Goal: Information Seeking & Learning: Learn about a topic

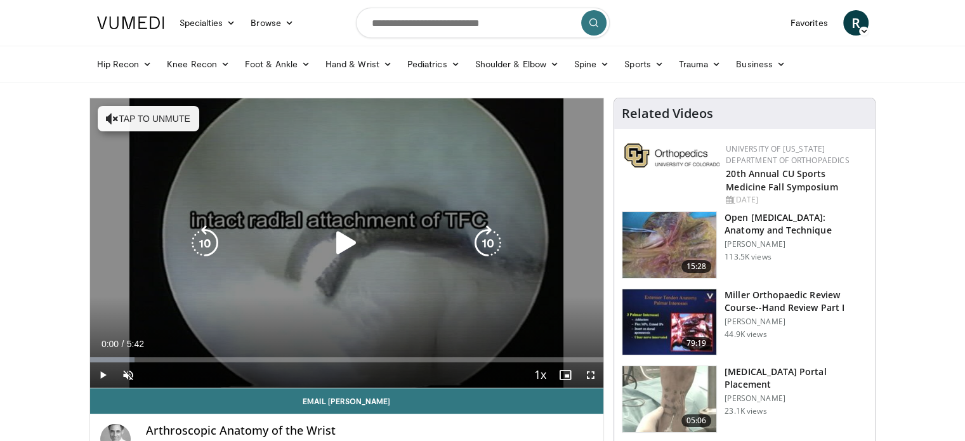
click at [335, 234] on icon "Video Player" at bounding box center [347, 243] width 36 height 36
click at [157, 129] on button "Tap to unmute" at bounding box center [149, 118] width 102 height 25
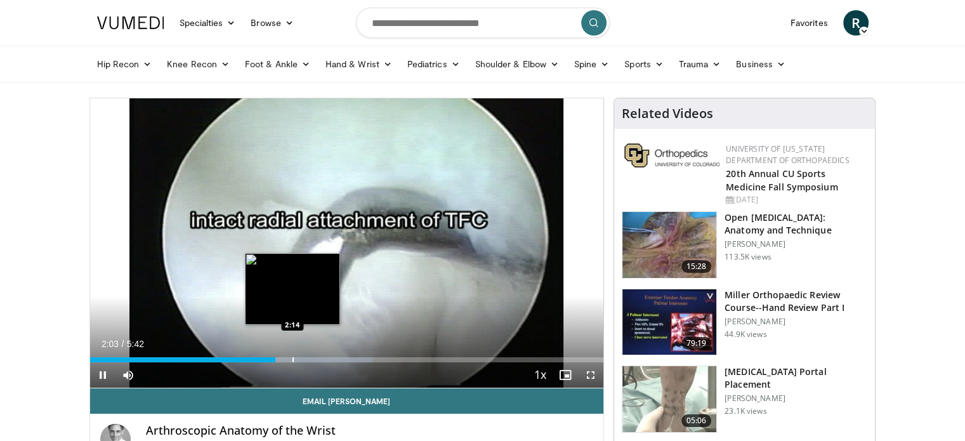
click at [292, 356] on div "Loaded : 54.97% 2:03 2:14" at bounding box center [347, 356] width 514 height 12
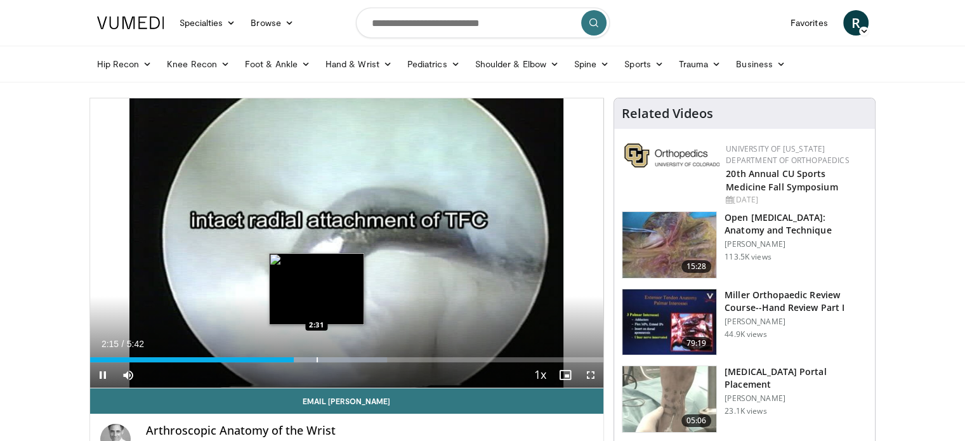
click at [317, 355] on div "Loaded : 57.86% 2:16 2:31" at bounding box center [347, 356] width 514 height 12
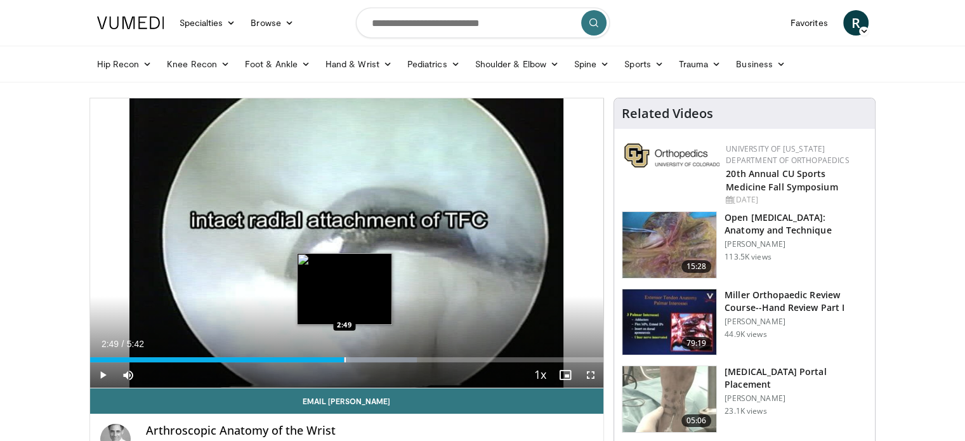
click at [344, 352] on div "Loaded : 63.65% 2:32 2:49" at bounding box center [347, 356] width 514 height 12
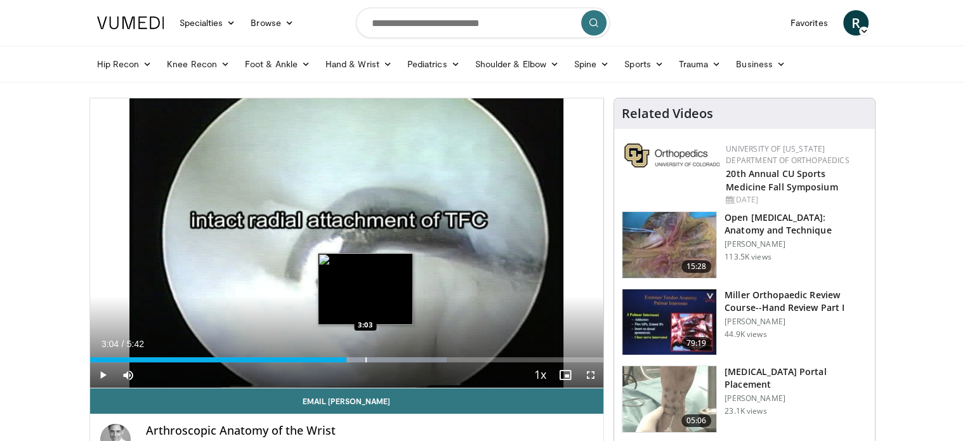
click at [366, 357] on div "Progress Bar" at bounding box center [366, 359] width 1 height 5
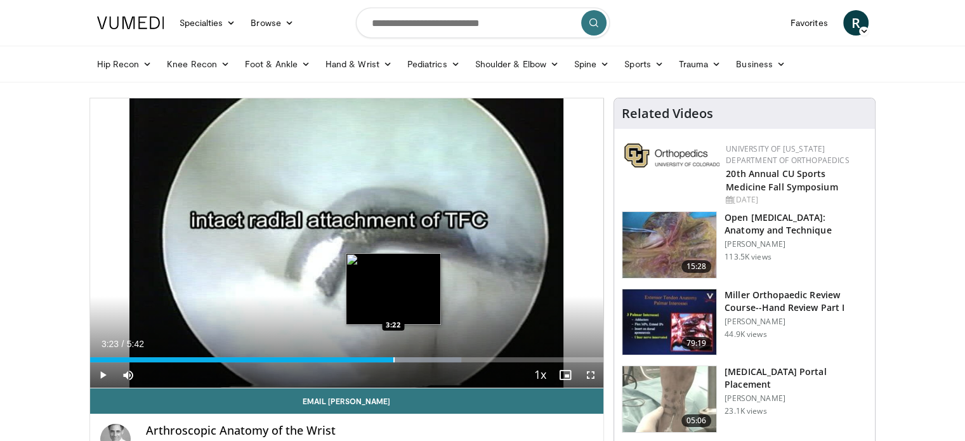
click at [394, 360] on div "Progress Bar" at bounding box center [394, 359] width 1 height 5
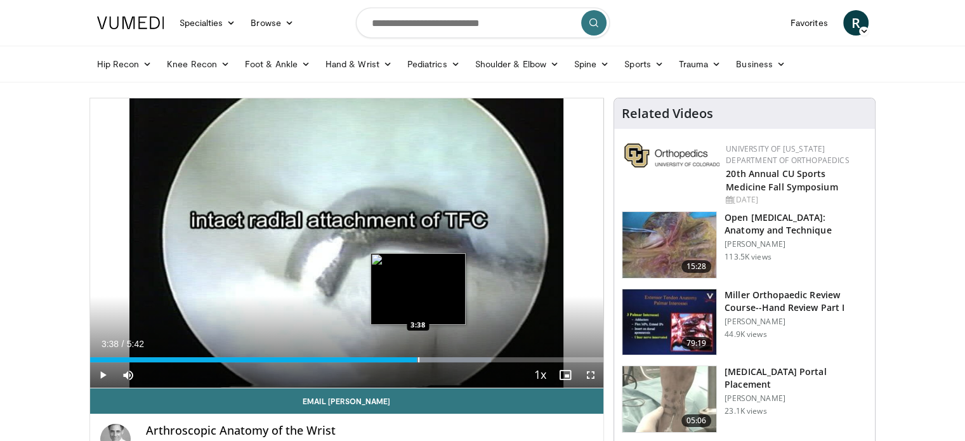
click at [418, 360] on div "Progress Bar" at bounding box center [418, 359] width 1 height 5
click at [435, 360] on div "Progress Bar" at bounding box center [435, 359] width 1 height 5
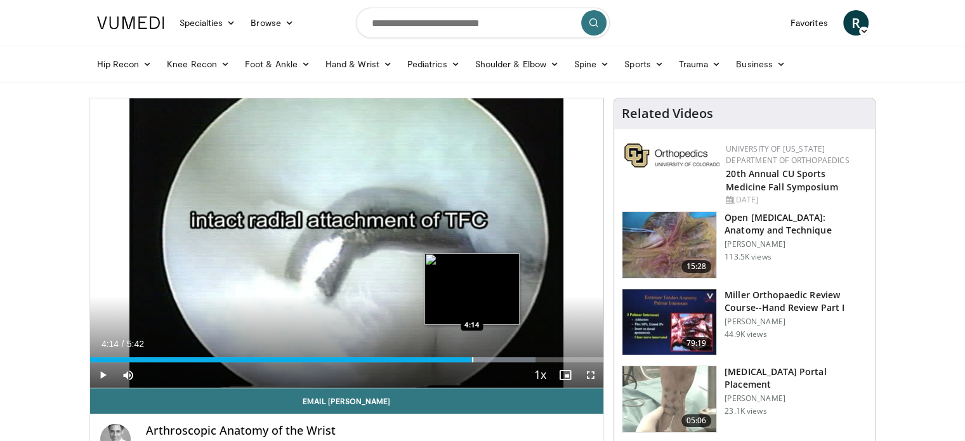
click at [472, 355] on div "Loaded : 86.80% 4:14 4:14" at bounding box center [347, 356] width 514 height 12
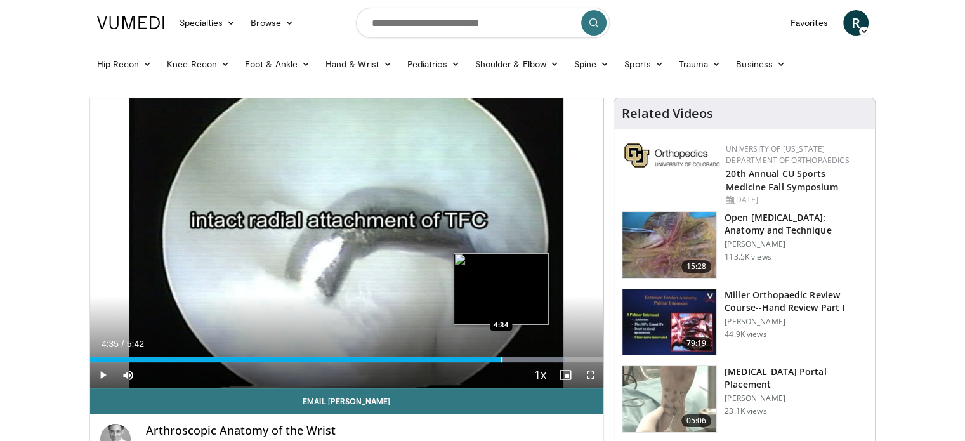
click at [503, 354] on div "Loaded : 92.59% 4:35 4:34" at bounding box center [347, 356] width 514 height 12
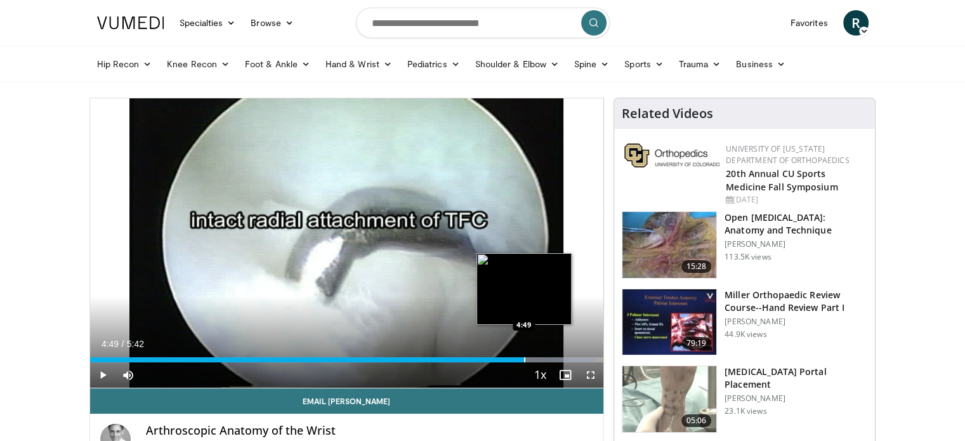
click at [524, 355] on div "Loaded : 98.38% 4:49 4:49" at bounding box center [347, 356] width 514 height 12
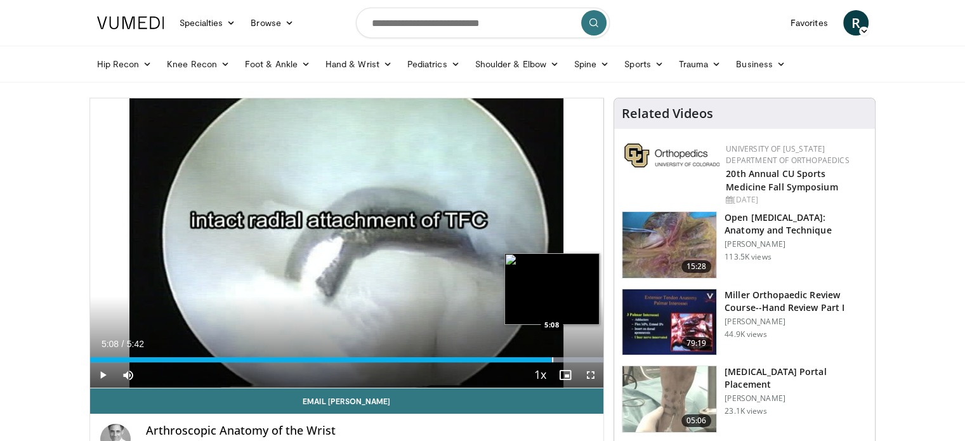
click at [551, 355] on div "Loaded : 100.00% 4:51 5:08" at bounding box center [347, 356] width 514 height 12
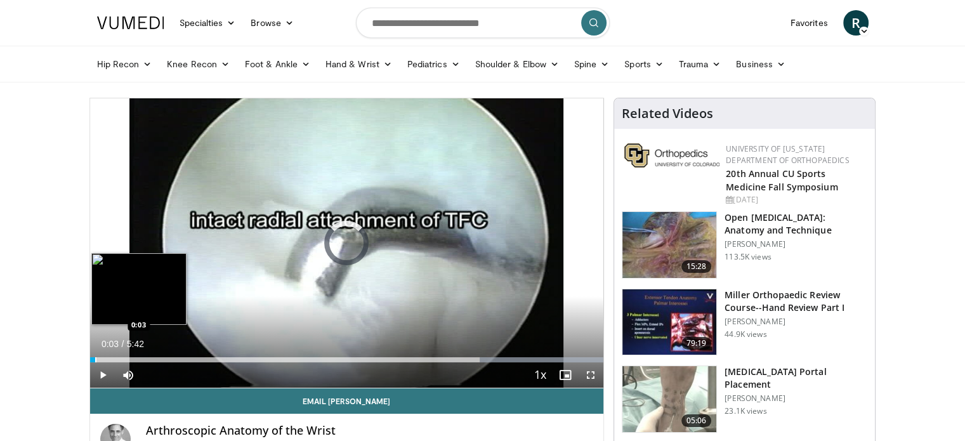
click at [95, 357] on div "Progress Bar" at bounding box center [95, 359] width 1 height 5
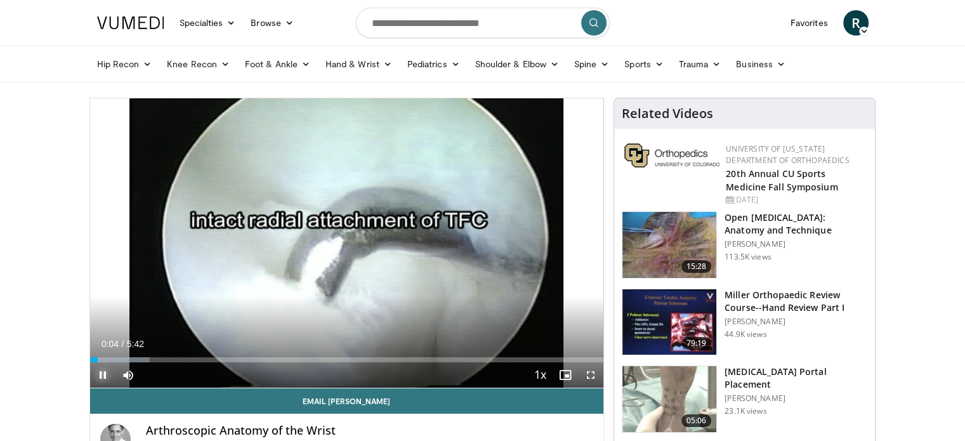
click at [110, 377] on span "Video Player" at bounding box center [102, 374] width 25 height 25
drag, startPoint x: 96, startPoint y: 357, endPoint x: 61, endPoint y: 366, distance: 36.6
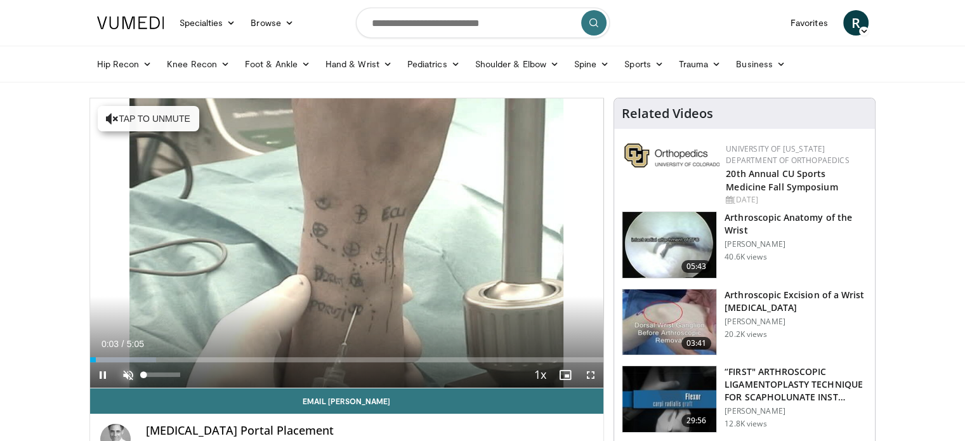
click at [122, 376] on span "Video Player" at bounding box center [128, 374] width 25 height 25
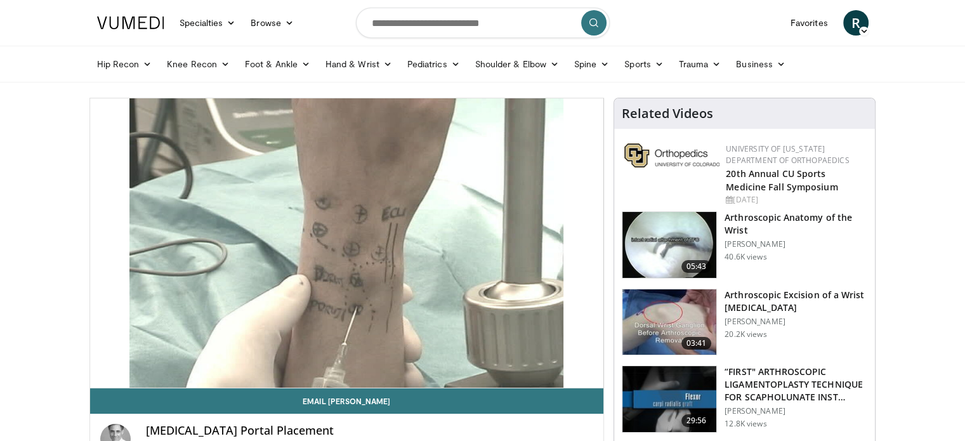
click at [760, 298] on h3 "Arthroscopic Excision of a Wrist [MEDICAL_DATA]" at bounding box center [796, 301] width 143 height 25
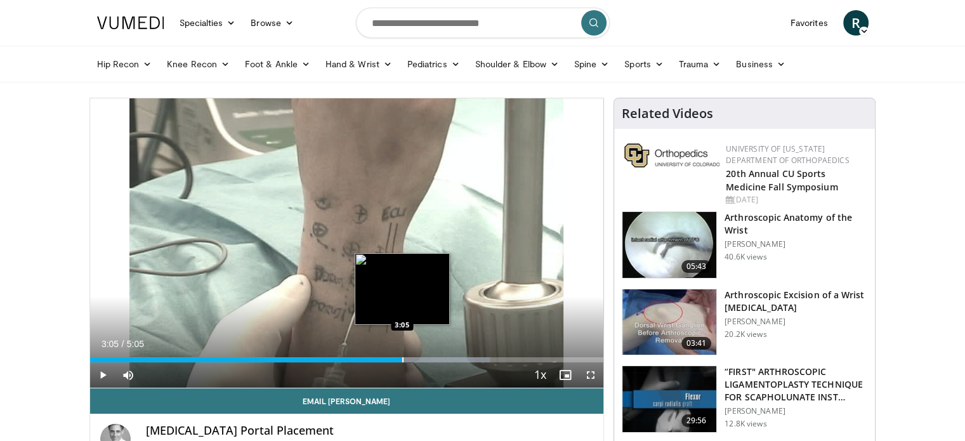
click at [402, 357] on div "Loaded : 77.89% 3:05 3:05" at bounding box center [347, 359] width 514 height 5
click at [420, 356] on div "Loaded : 81.14% 3:16 3:16" at bounding box center [347, 356] width 514 height 12
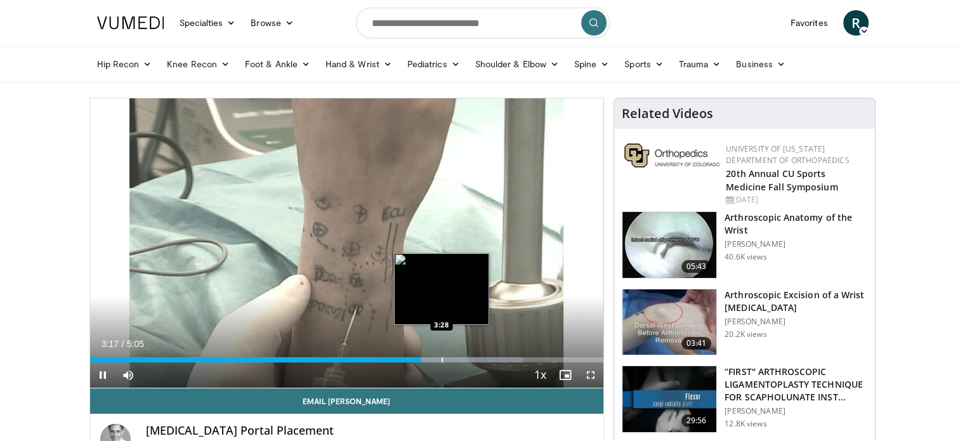
click at [442, 355] on div "Loaded : 84.38% 3:17 3:28" at bounding box center [347, 356] width 514 height 12
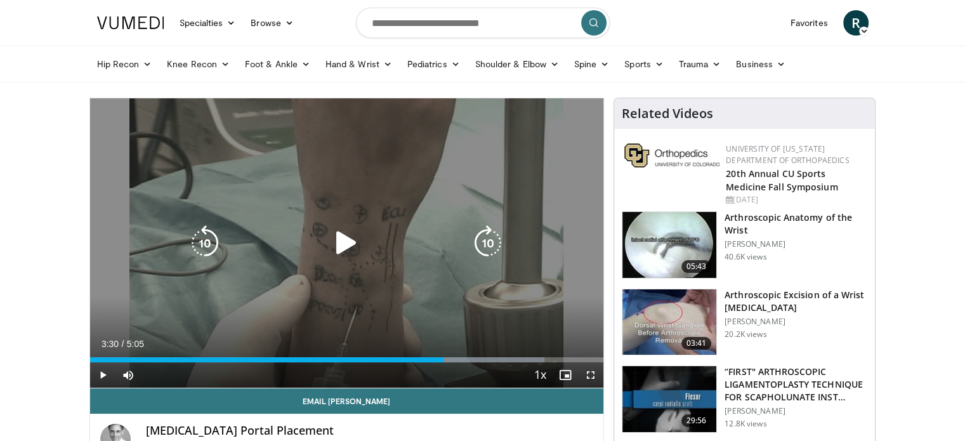
click at [461, 353] on div "Loaded : 88.45% 3:30 3:28" at bounding box center [347, 356] width 514 height 12
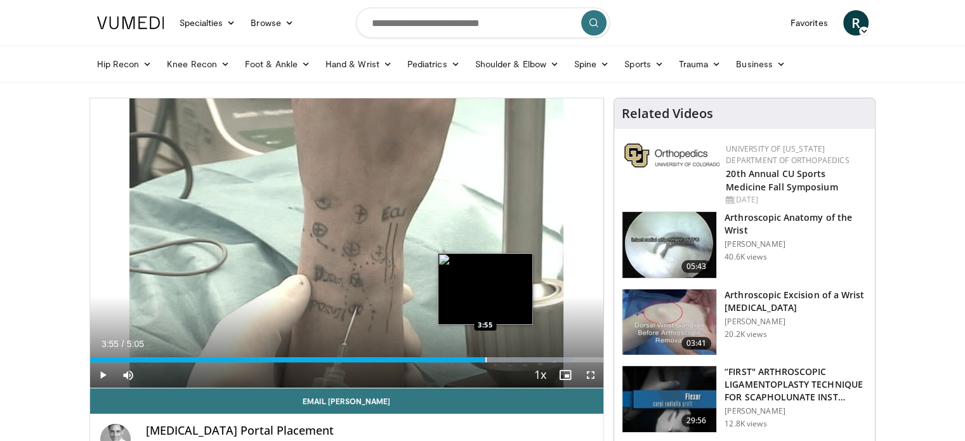
click at [485, 355] on div "Loaded : 94.12% 3:55 3:55" at bounding box center [347, 356] width 514 height 12
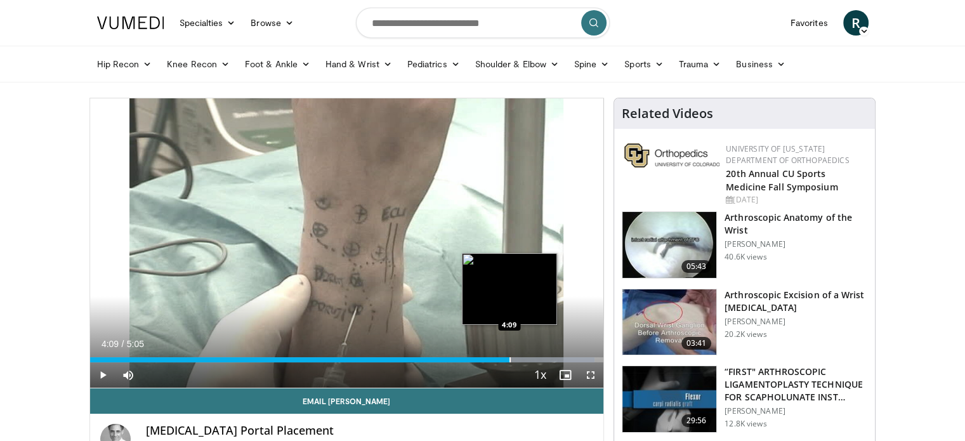
click at [510, 359] on div "Progress Bar" at bounding box center [510, 359] width 1 height 5
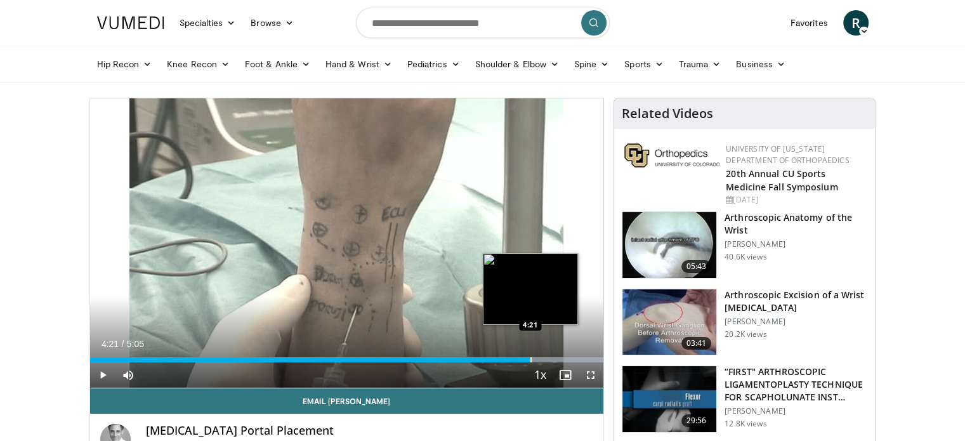
click at [531, 360] on div "Progress Bar" at bounding box center [531, 359] width 1 height 5
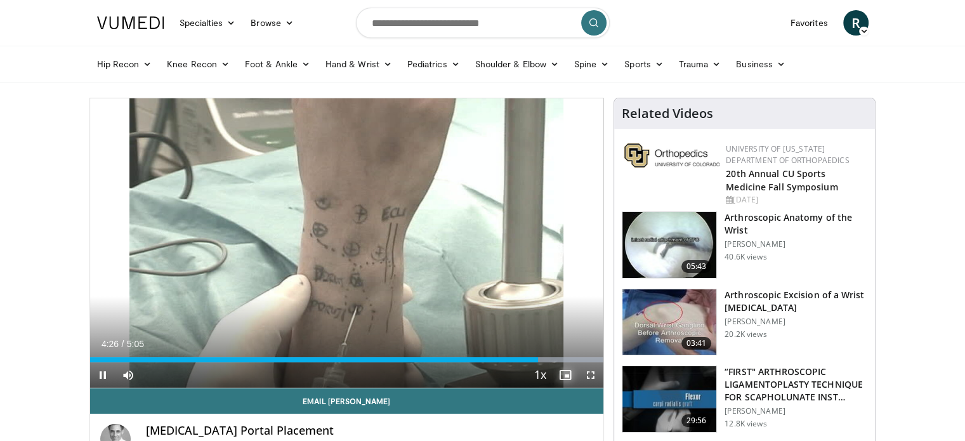
click at [566, 362] on span "Video Player" at bounding box center [565, 374] width 25 height 25
click at [570, 374] on span "Video Player" at bounding box center [565, 374] width 25 height 25
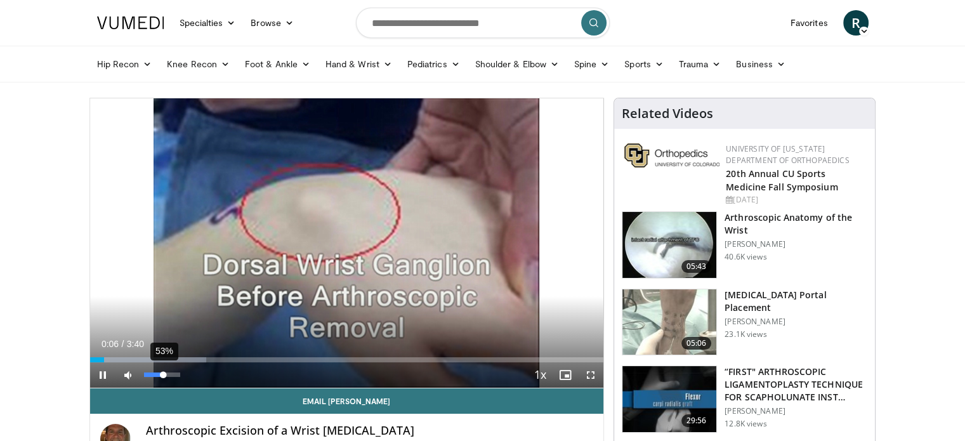
click at [164, 375] on div "Volume Level" at bounding box center [154, 375] width 20 height 4
click at [108, 374] on span "Video Player" at bounding box center [102, 374] width 25 height 25
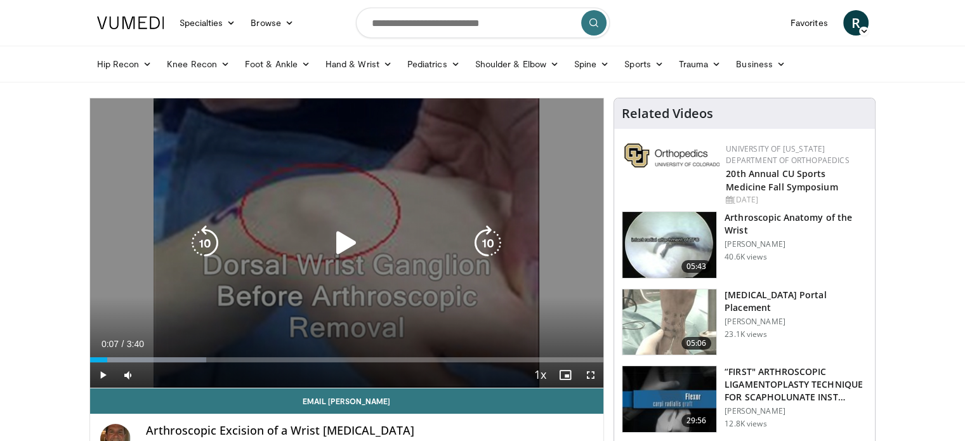
click at [345, 245] on icon "Video Player" at bounding box center [347, 243] width 36 height 36
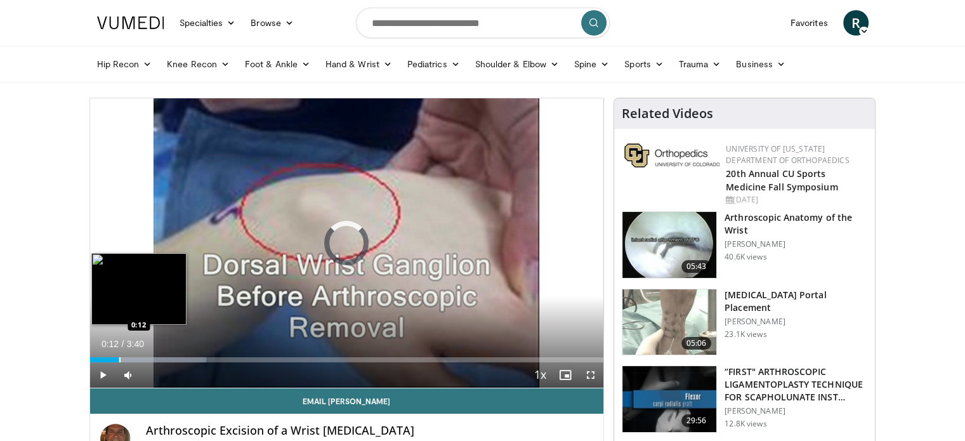
click at [119, 361] on div "Progress Bar" at bounding box center [119, 359] width 1 height 5
click at [124, 361] on div "Progress Bar" at bounding box center [123, 359] width 1 height 5
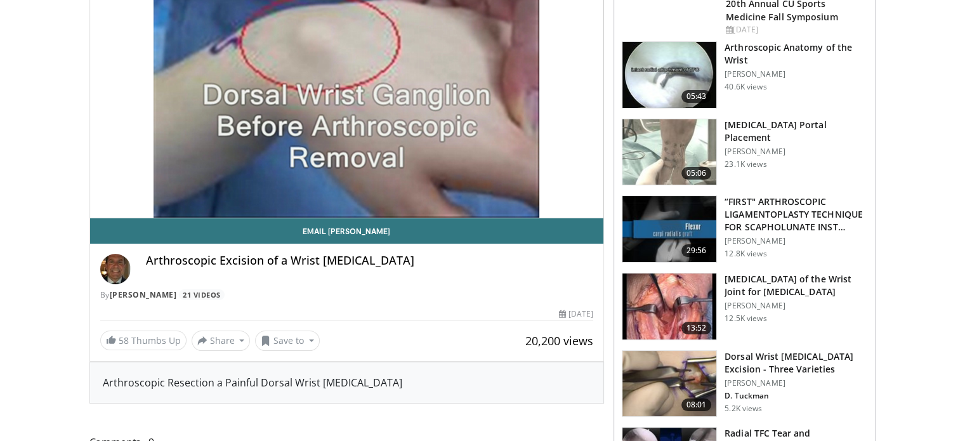
scroll to position [51, 0]
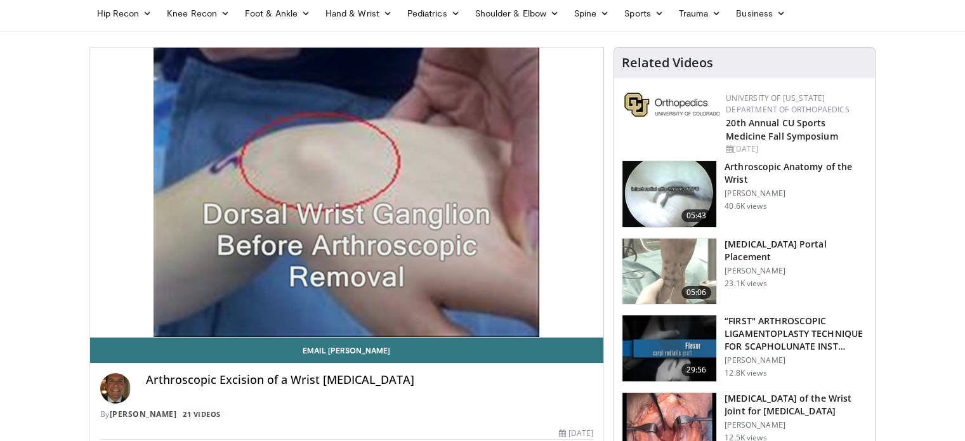
click at [94, 309] on video-js "**********" at bounding box center [347, 193] width 514 height 290
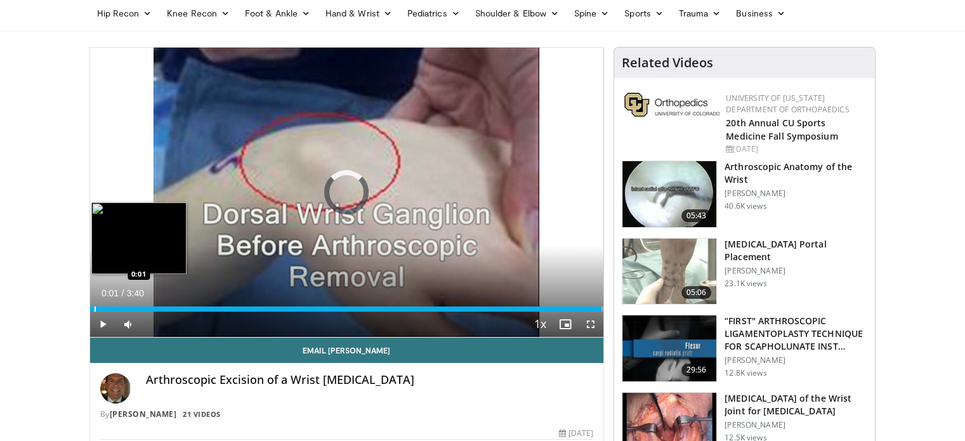
click at [95, 308] on div "Progress Bar" at bounding box center [95, 309] width 1 height 5
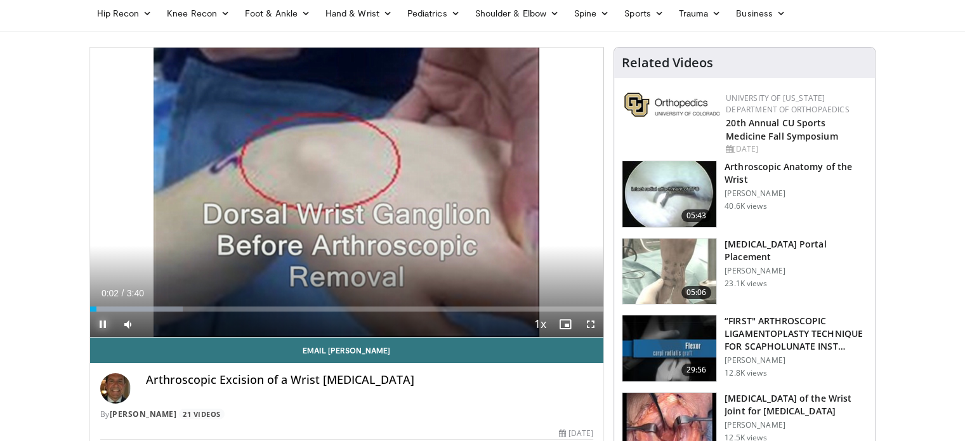
click at [102, 322] on span "Video Player" at bounding box center [102, 324] width 25 height 25
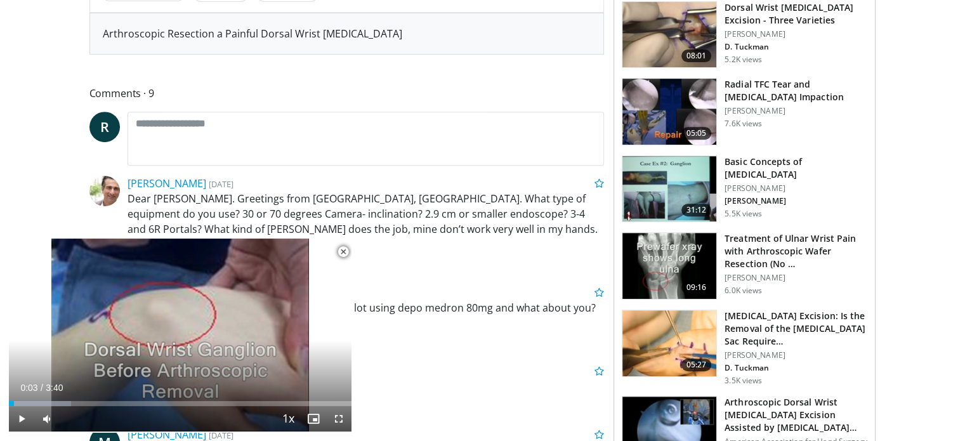
scroll to position [530, 0]
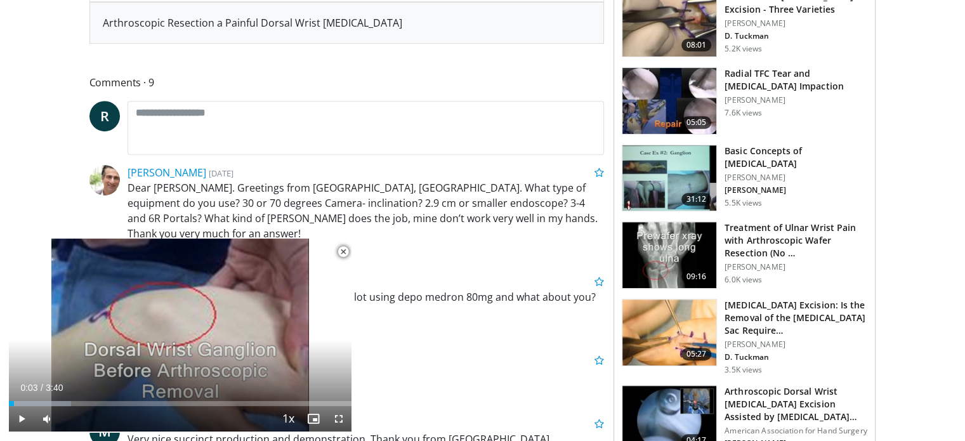
click at [345, 248] on span "Video Player" at bounding box center [343, 251] width 25 height 25
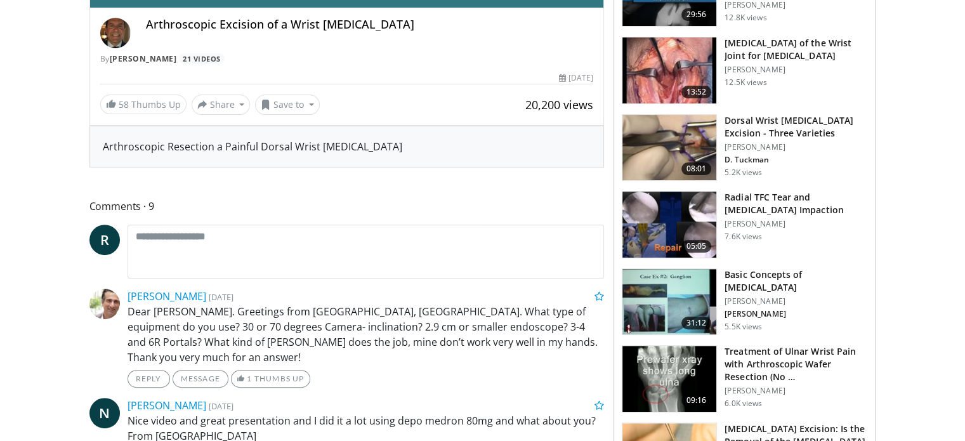
scroll to position [0, 0]
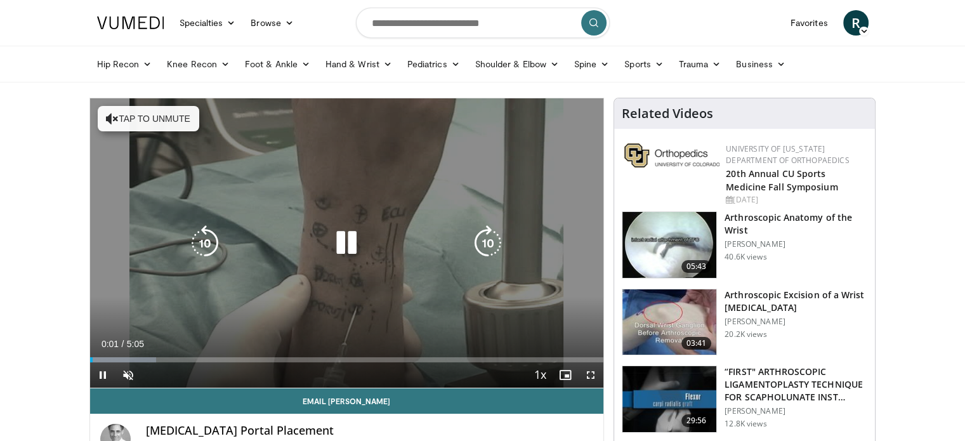
click at [339, 248] on icon "Video Player" at bounding box center [347, 243] width 36 height 36
